Goal: Information Seeking & Learning: Learn about a topic

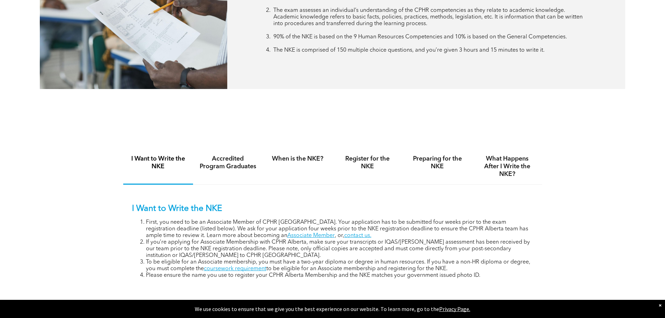
scroll to position [244, 0]
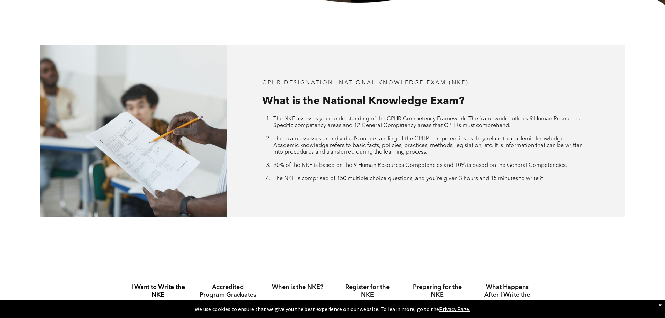
click at [310, 138] on span "The exam assesses an individual’s understanding of the CPHR competencies as the…" at bounding box center [427, 145] width 309 height 19
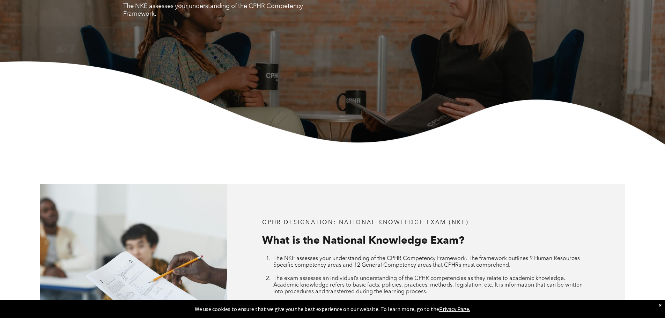
scroll to position [70, 0]
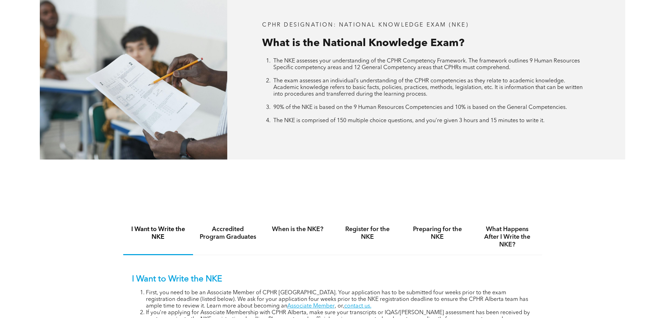
scroll to position [419, 0]
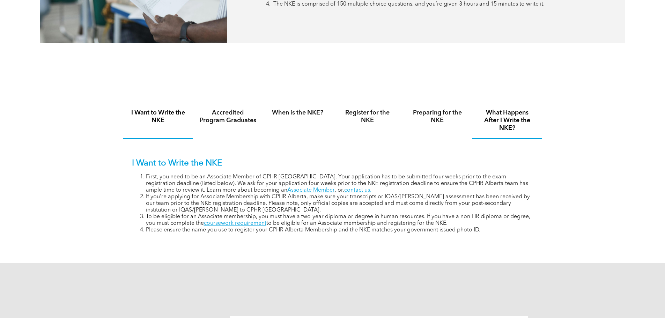
click at [503, 113] on h4 "What Happens After I Write the NKE?" at bounding box center [507, 120] width 57 height 23
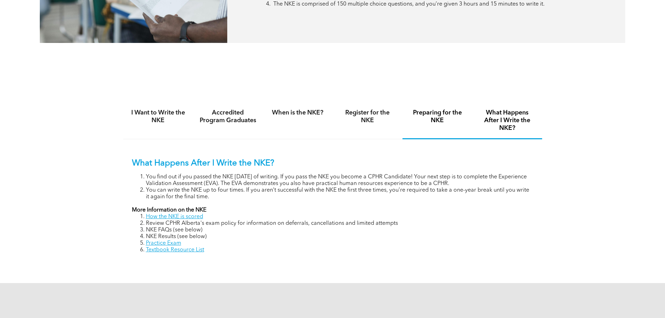
click at [437, 123] on h4 "Preparing for the NKE" at bounding box center [437, 116] width 57 height 15
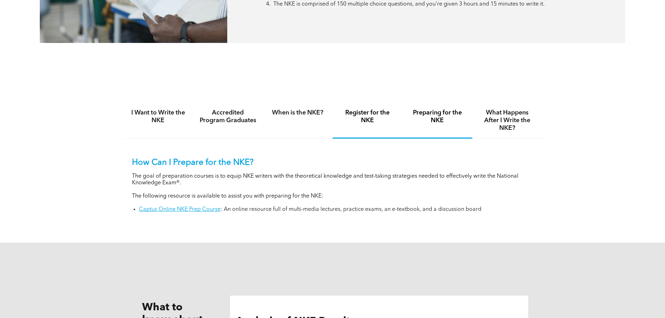
click at [360, 118] on h4 "Register for the NKE" at bounding box center [367, 116] width 57 height 15
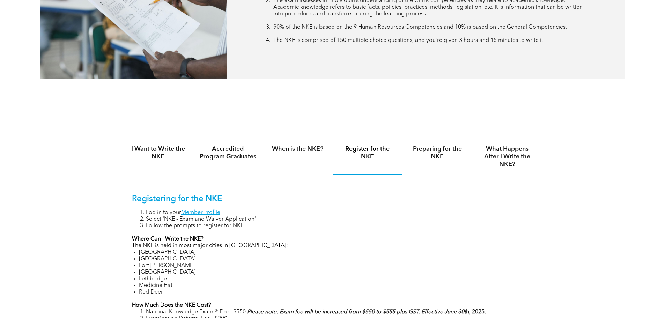
scroll to position [349, 0]
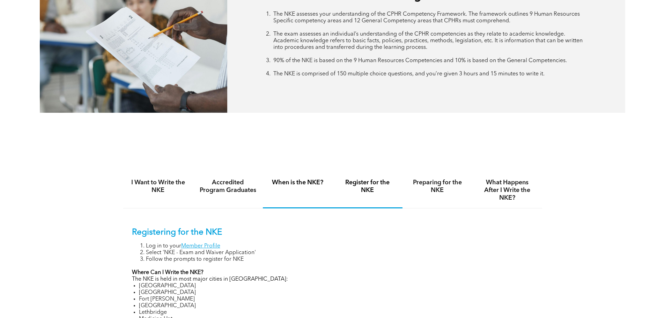
click at [298, 186] on div "When is the NKE?" at bounding box center [298, 190] width 70 height 36
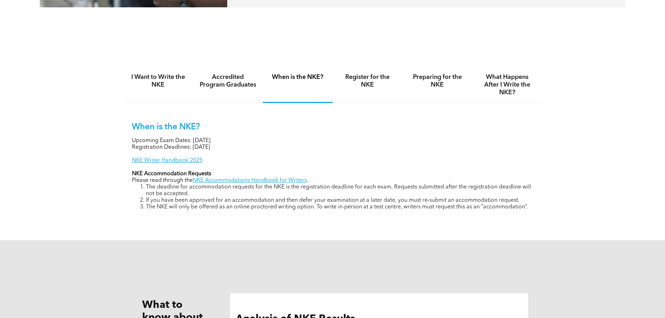
scroll to position [489, 0]
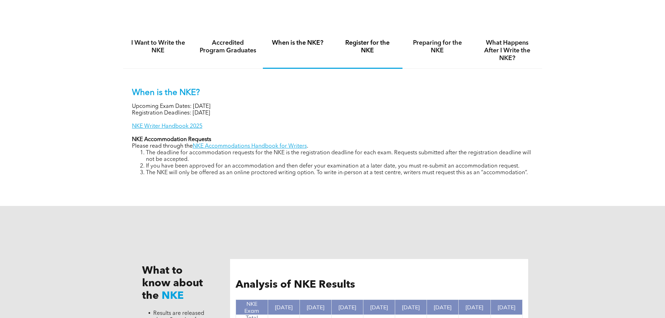
click at [372, 51] on h4 "Register for the NKE" at bounding box center [367, 46] width 57 height 15
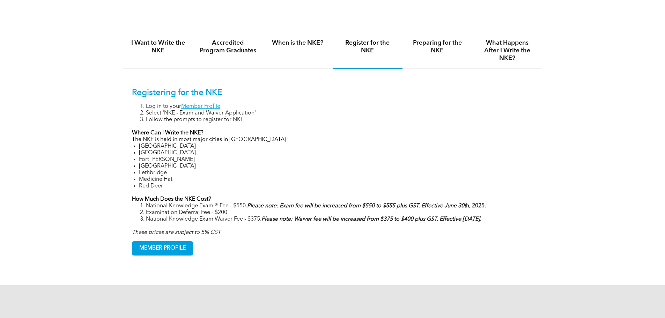
drag, startPoint x: 236, startPoint y: 205, endPoint x: 249, endPoint y: 203, distance: 13.3
click at [249, 203] on li "National Knowledge Exam ® Fee - $550. Please note: Exam fee will be increased f…" at bounding box center [339, 206] width 387 height 7
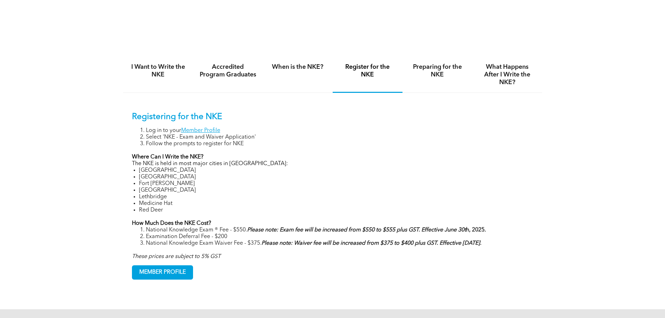
scroll to position [454, 0]
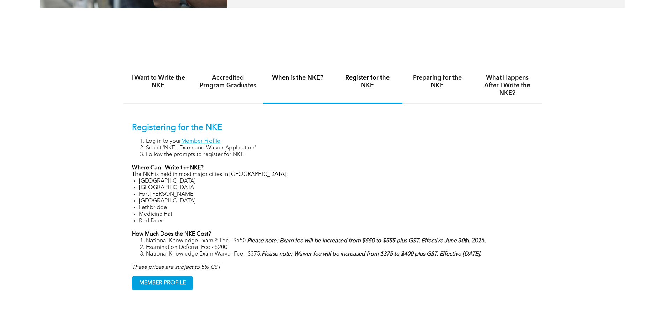
click at [298, 79] on h4 "When is the NKE?" at bounding box center [297, 78] width 57 height 8
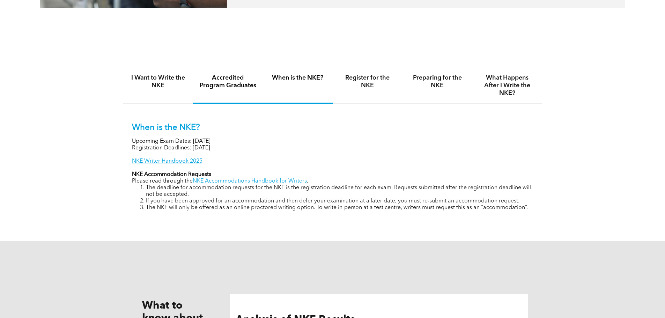
click at [231, 84] on h4 "Accredited Program Graduates" at bounding box center [227, 81] width 57 height 15
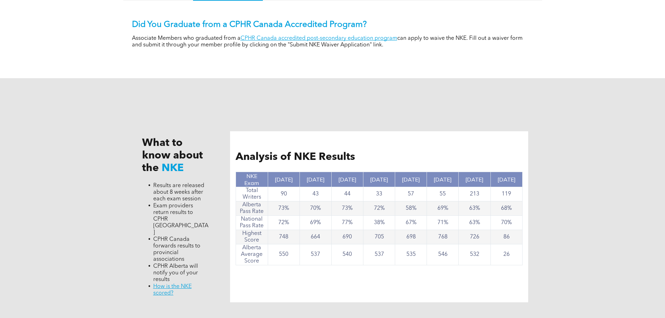
scroll to position [593, 0]
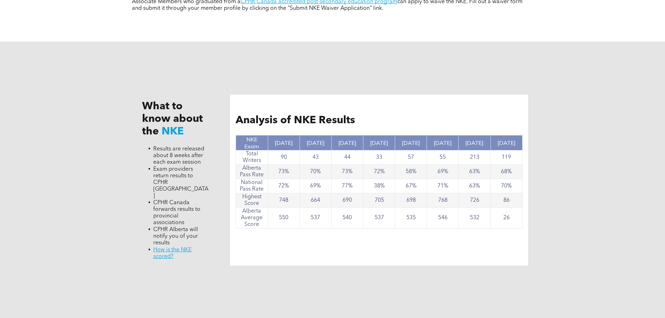
drag, startPoint x: 499, startPoint y: 138, endPoint x: 512, endPoint y: 142, distance: 13.6
click at [512, 142] on th "[DATE]" at bounding box center [506, 142] width 32 height 15
drag, startPoint x: 513, startPoint y: 154, endPoint x: 502, endPoint y: 155, distance: 11.3
click at [502, 155] on td "119" at bounding box center [506, 157] width 32 height 14
drag, startPoint x: 511, startPoint y: 170, endPoint x: 501, endPoint y: 169, distance: 10.2
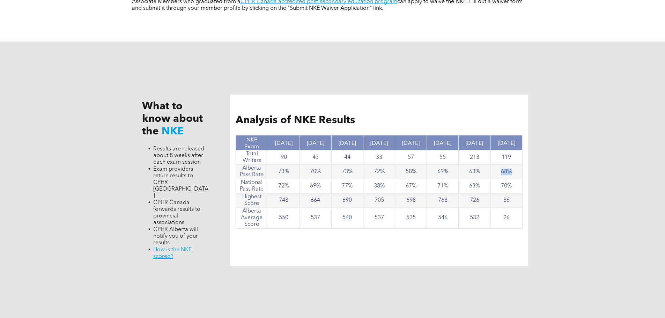
click at [501, 169] on td "68%" at bounding box center [506, 172] width 32 height 14
drag, startPoint x: 511, startPoint y: 186, endPoint x: 502, endPoint y: 186, distance: 9.4
click at [502, 186] on td "70%" at bounding box center [506, 186] width 32 height 14
drag, startPoint x: 481, startPoint y: 157, endPoint x: 470, endPoint y: 156, distance: 11.6
click at [470, 156] on td "213" at bounding box center [475, 157] width 32 height 14
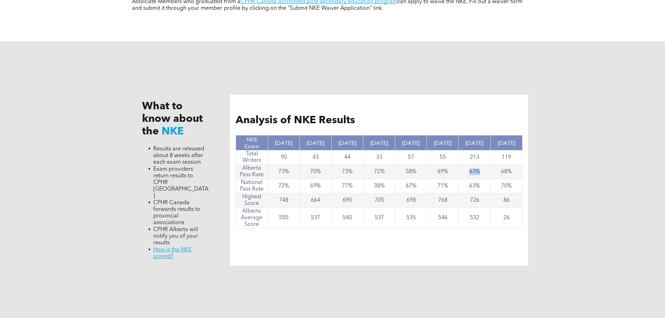
drag, startPoint x: 480, startPoint y: 170, endPoint x: 468, endPoint y: 169, distance: 11.2
click at [468, 169] on td "63%" at bounding box center [475, 172] width 32 height 14
drag, startPoint x: 480, startPoint y: 185, endPoint x: 470, endPoint y: 184, distance: 9.9
click at [470, 184] on td "63%" at bounding box center [475, 186] width 32 height 14
click at [433, 239] on div "Analysis of NKE Results NKE Exam Nov, 2024 Nov. 2023 June 2023 Nov. 2022 Nov. 2…" at bounding box center [379, 180] width 298 height 171
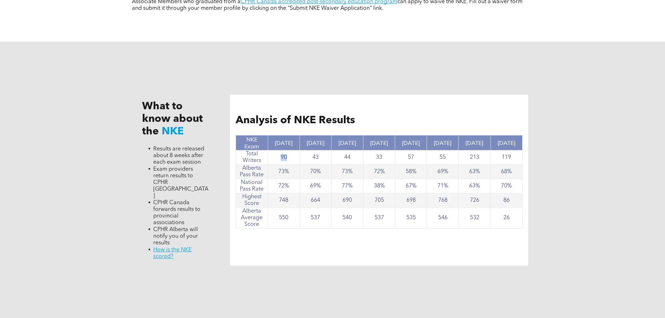
drag, startPoint x: 286, startPoint y: 155, endPoint x: 277, endPoint y: 154, distance: 8.8
click at [277, 154] on td "90" at bounding box center [284, 157] width 32 height 14
drag, startPoint x: 288, startPoint y: 200, endPoint x: 279, endPoint y: 199, distance: 9.1
click at [279, 199] on td "748" at bounding box center [284, 200] width 32 height 14
click at [289, 216] on td "550" at bounding box center [284, 218] width 32 height 21
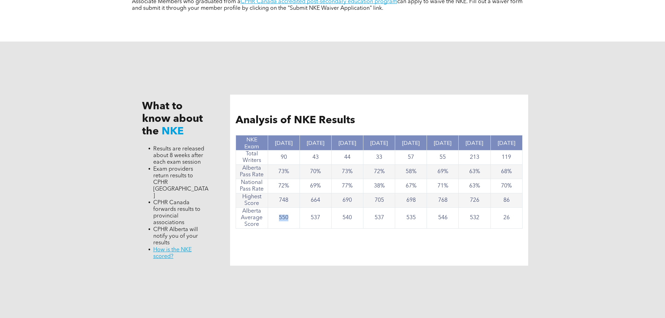
drag, startPoint x: 287, startPoint y: 216, endPoint x: 280, endPoint y: 214, distance: 7.9
click at [280, 214] on td "550" at bounding box center [284, 218] width 32 height 21
click at [360, 273] on div "What to know about the NKE Results are released about 8 weeks after each exam s…" at bounding box center [332, 180] width 419 height 277
click at [288, 283] on div "What to know about the NKE Results are released about 8 weeks after each exam s…" at bounding box center [332, 180] width 419 height 277
click at [231, 265] on div "What to know about the NKE Results are released about 8 weeks after each exam s…" at bounding box center [332, 180] width 419 height 277
